Goal: Task Accomplishment & Management: Use online tool/utility

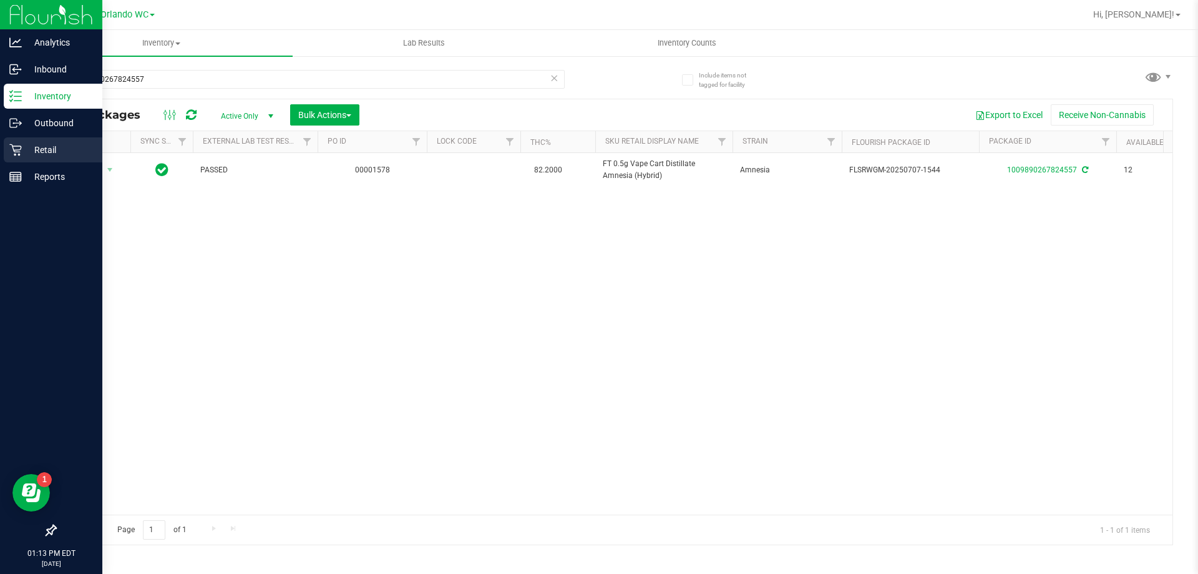
click at [51, 147] on p "Retail" at bounding box center [59, 149] width 75 height 15
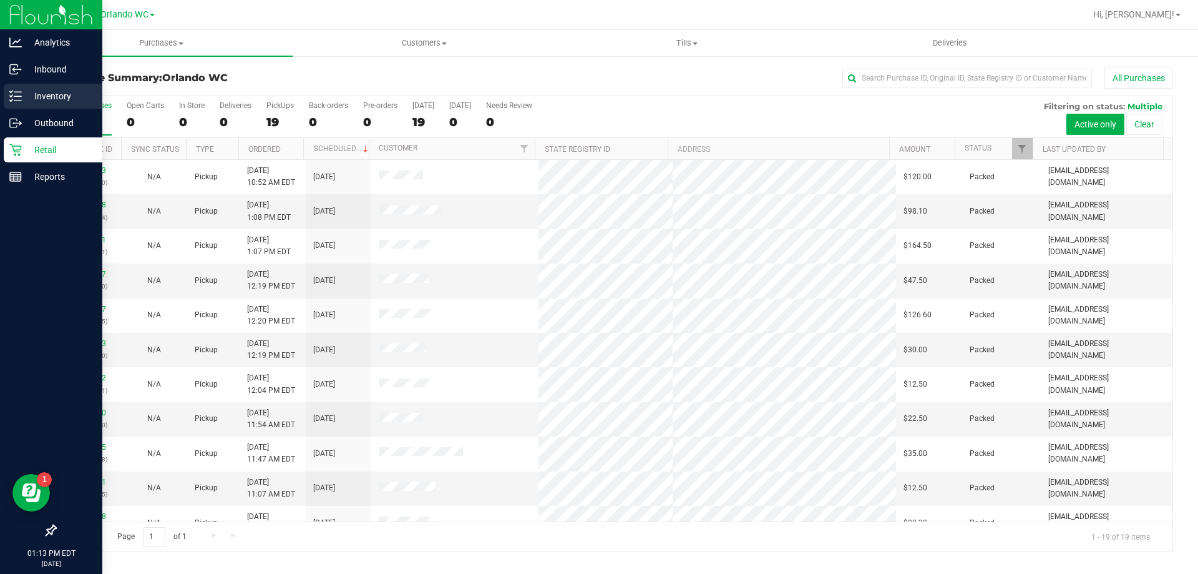
click at [4, 92] on div "Inventory" at bounding box center [53, 96] width 99 height 25
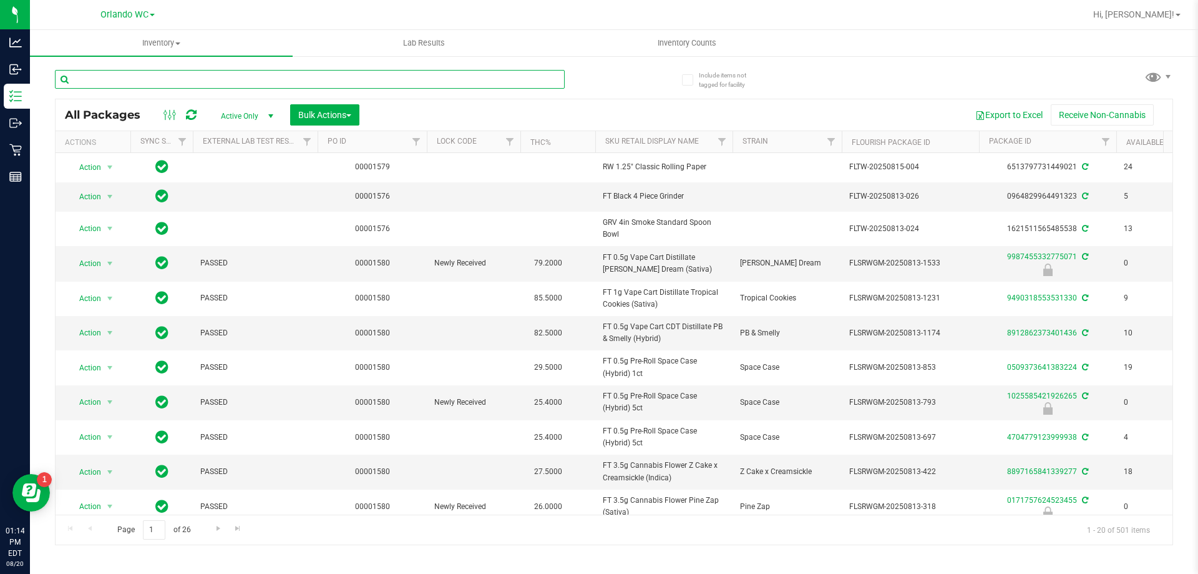
drag, startPoint x: 255, startPoint y: 82, endPoint x: 261, endPoint y: 78, distance: 7.6
click at [254, 82] on input "text" at bounding box center [310, 79] width 510 height 19
type input "7657065490654575"
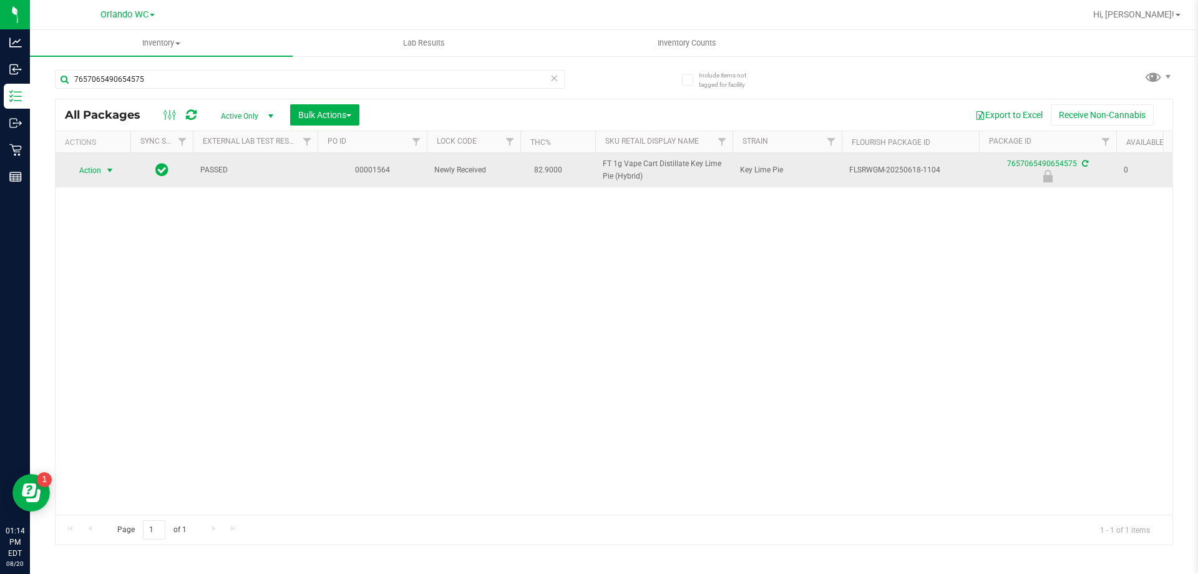
click at [95, 177] on span "Action" at bounding box center [85, 170] width 34 height 17
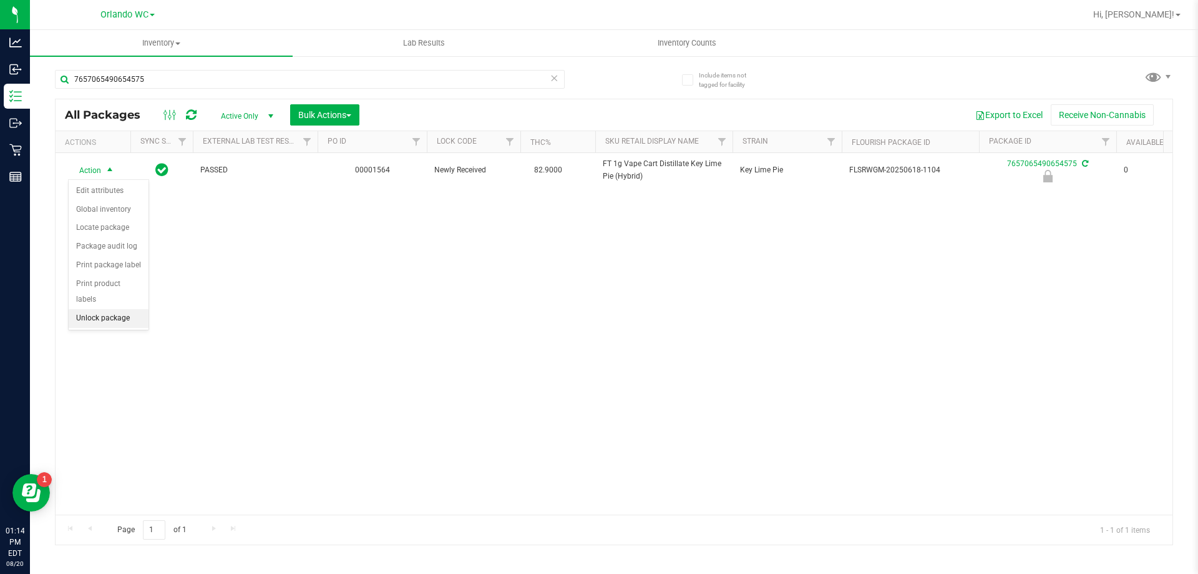
click at [105, 309] on li "Unlock package" at bounding box center [109, 318] width 80 height 19
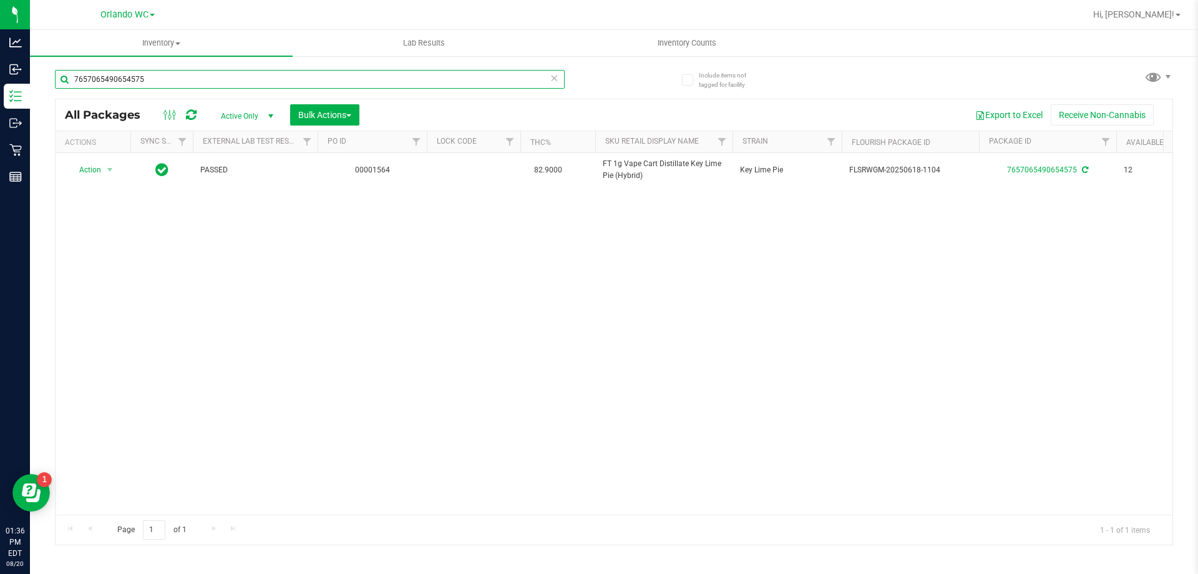
click at [135, 76] on input "7657065490654575" at bounding box center [310, 79] width 510 height 19
click at [136, 76] on input "7657065490654575" at bounding box center [310, 79] width 510 height 19
type input "[CREDIT_CARD_NUMBER]"
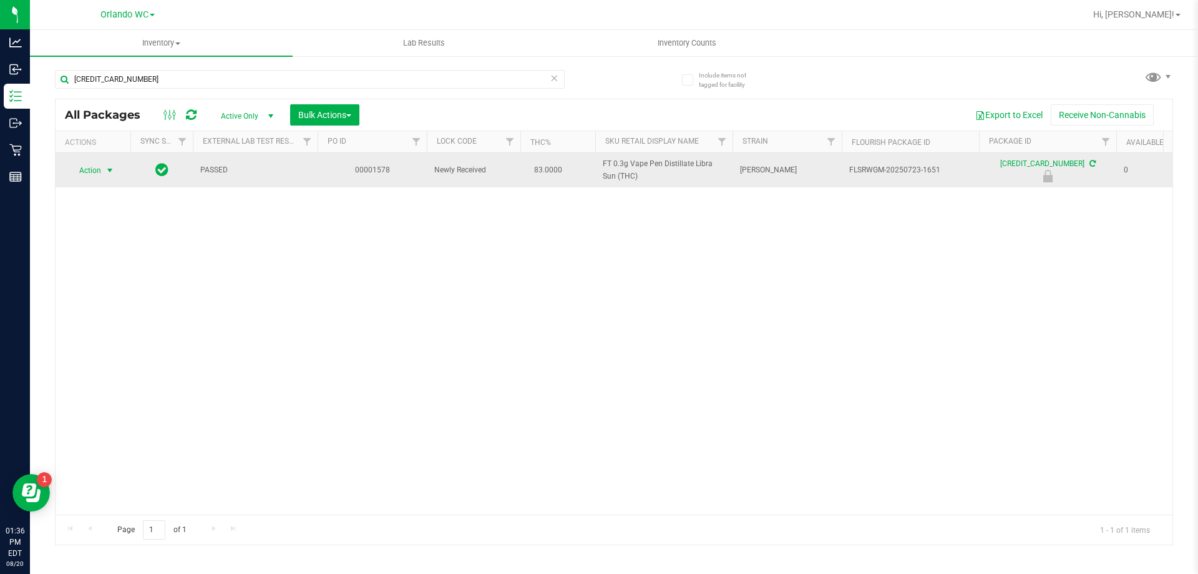
click at [80, 165] on span "Action" at bounding box center [85, 170] width 34 height 17
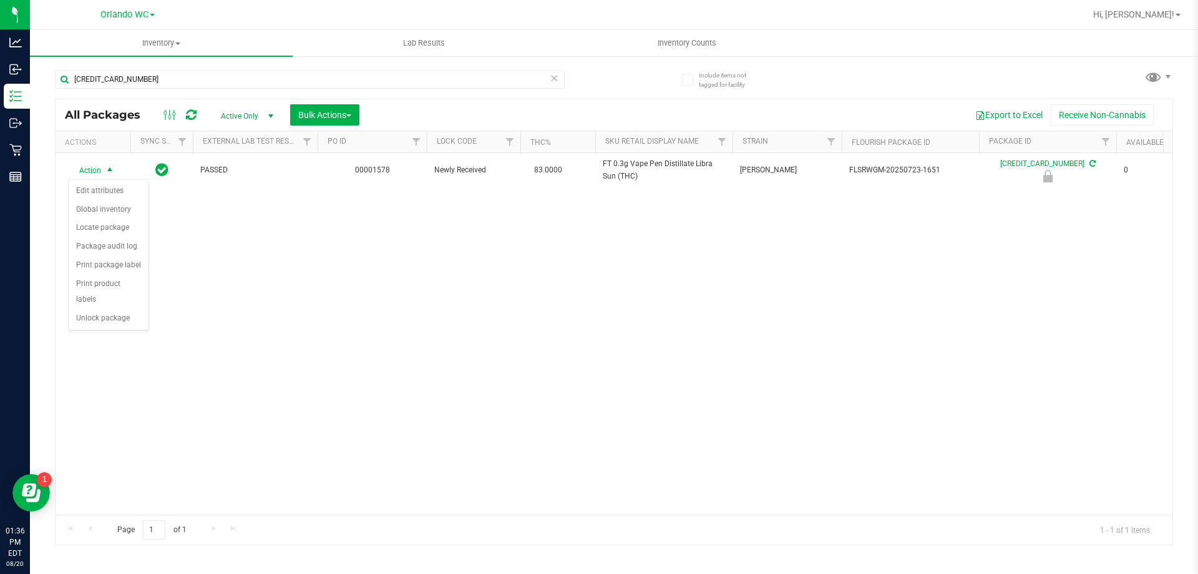
click at [114, 309] on li "Unlock package" at bounding box center [109, 318] width 80 height 19
